Goal: Task Accomplishment & Management: Use online tool/utility

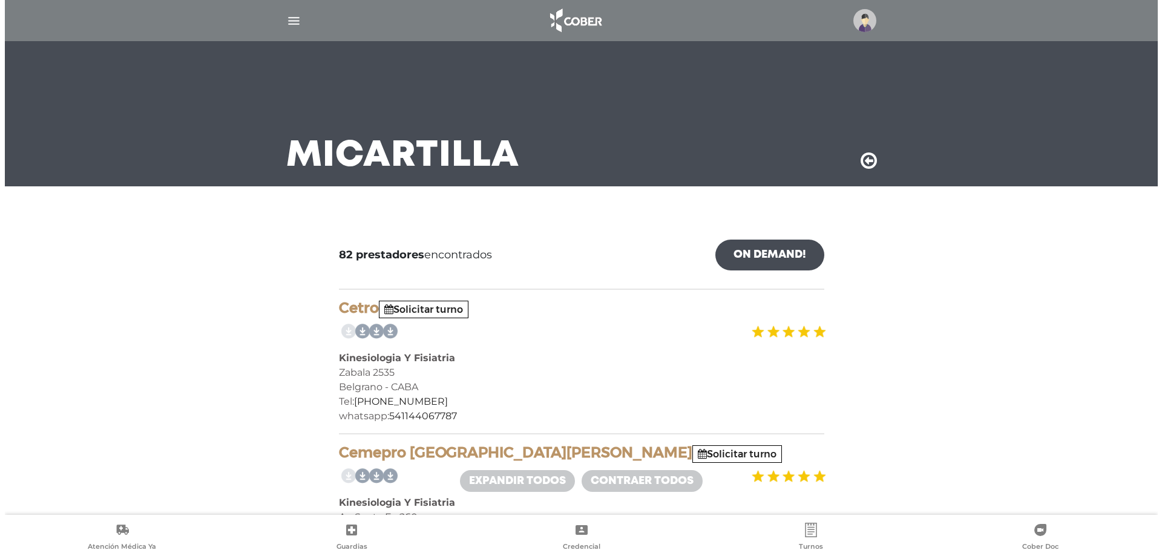
scroll to position [1331, 0]
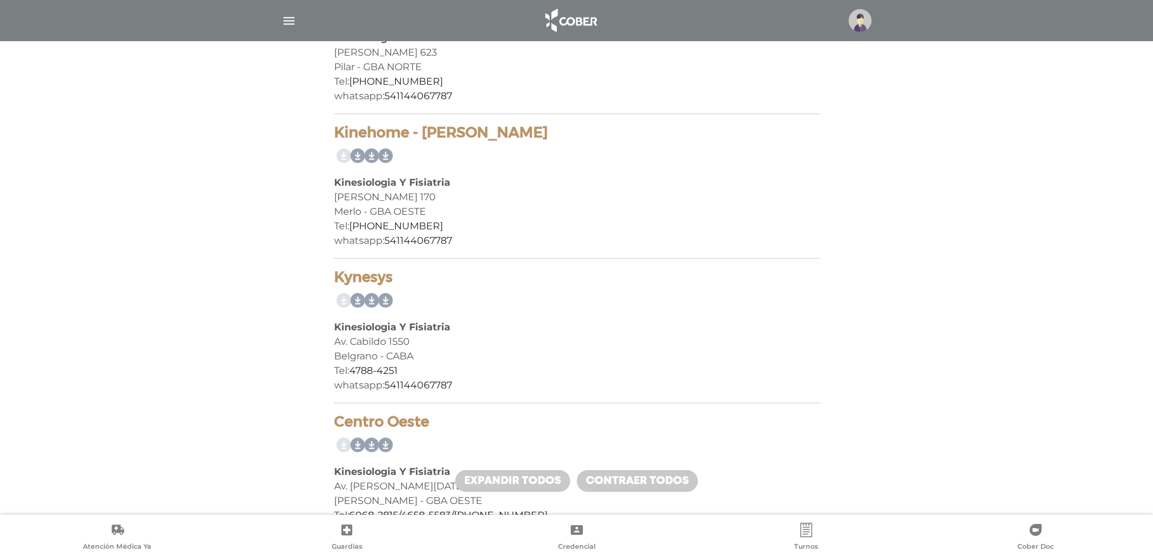
click at [857, 17] on img at bounding box center [859, 20] width 23 height 23
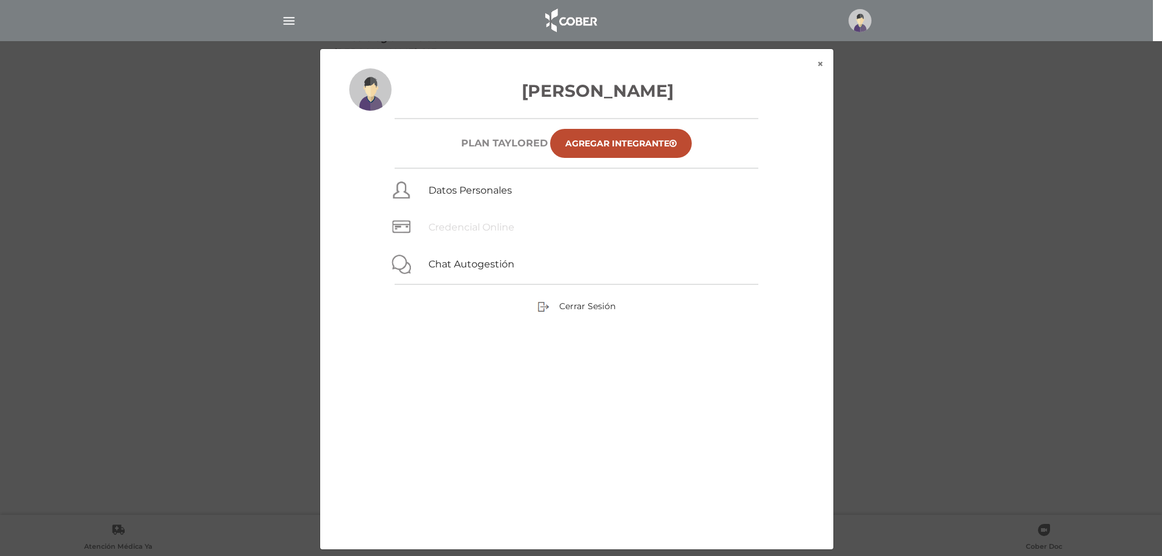
click at [469, 226] on link "Credencial Online" at bounding box center [471, 226] width 86 height 11
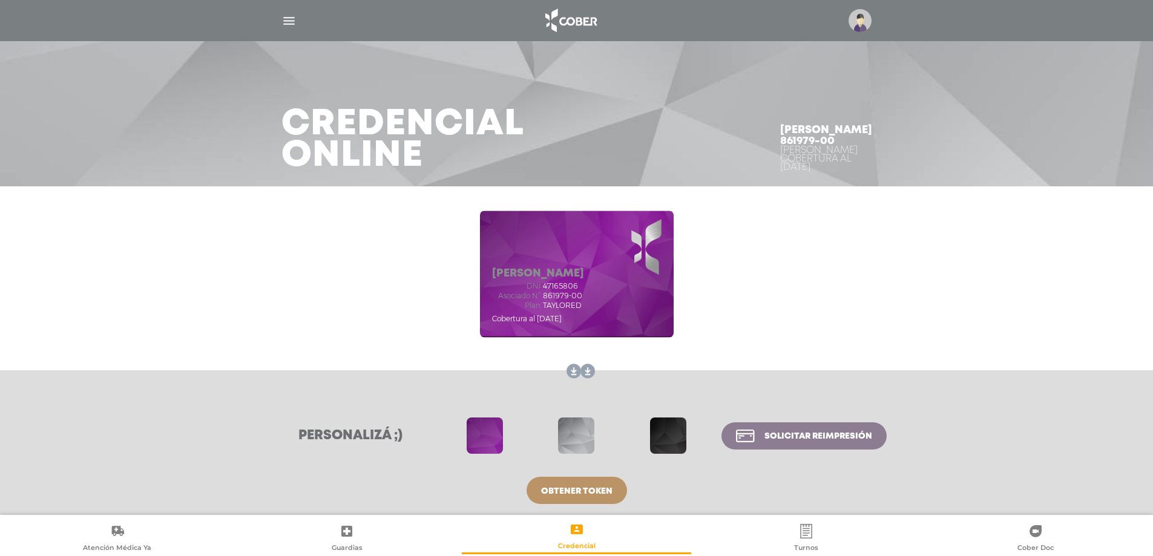
click at [491, 274] on div "[PERSON_NAME] dni 47165806 Asociado N° 861979-00 Plan TAYLORED Cobertura al [DA…" at bounding box center [577, 274] width 194 height 127
click at [510, 275] on h5 "[PERSON_NAME]" at bounding box center [538, 273] width 92 height 13
click at [490, 269] on div "[PERSON_NAME] dni 47165806 Asociado N° 861979-00 Plan TAYLORED Cobertura al [DA…" at bounding box center [577, 274] width 194 height 127
drag, startPoint x: 491, startPoint y: 273, endPoint x: 609, endPoint y: 300, distance: 121.1
click at [609, 300] on div "[PERSON_NAME] dni 47165806 Asociado N° 861979-00 Plan TAYLORED Cobertura al [DA…" at bounding box center [577, 274] width 194 height 127
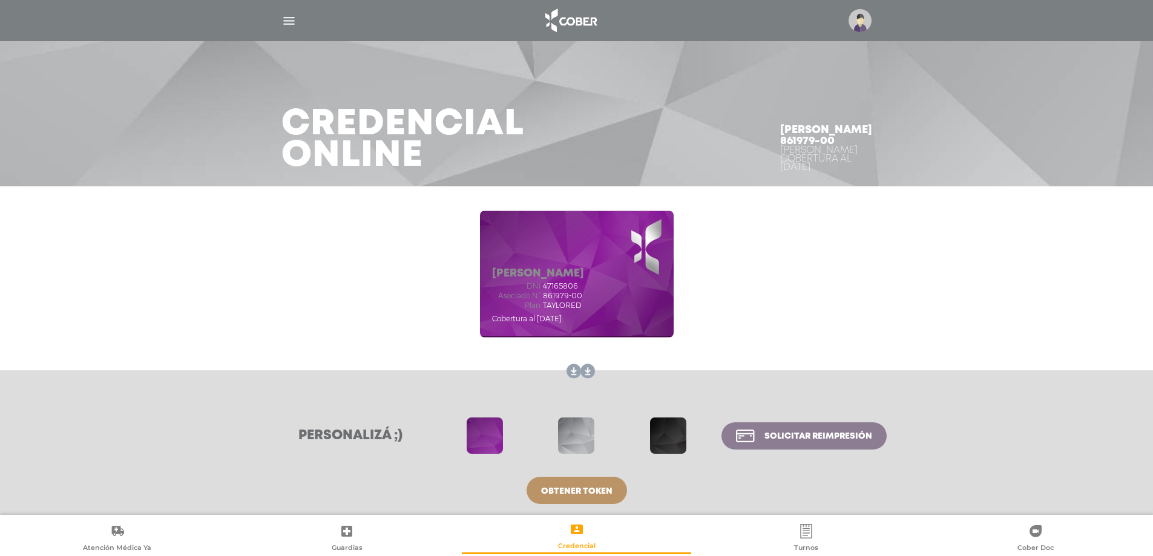
copy div "[PERSON_NAME] dni 47165806 Asociado N° 861979-00 Plan TAYLORED"
